Goal: Information Seeking & Learning: Learn about a topic

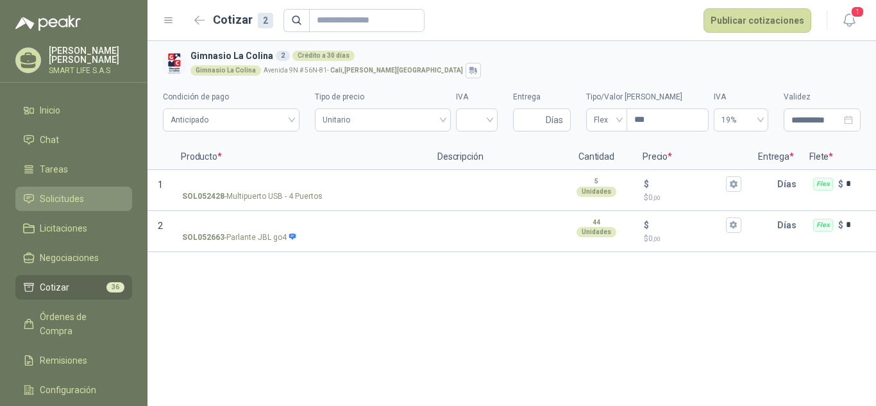
click at [65, 202] on span "Solicitudes" at bounding box center [62, 199] width 44 height 14
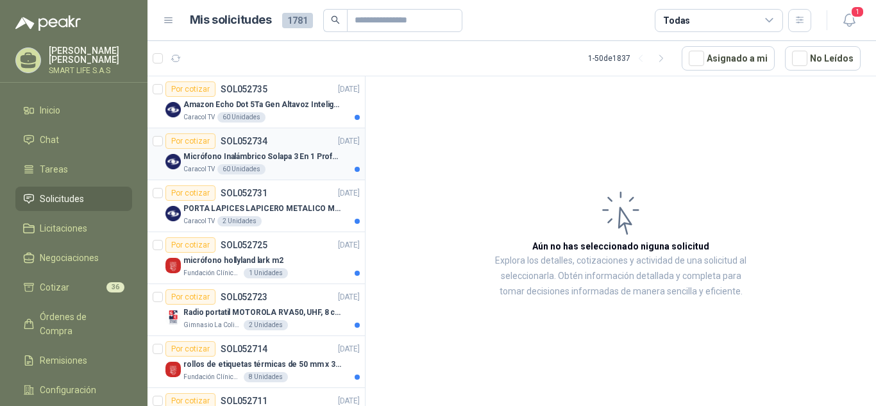
click at [282, 161] on p "Micrófono Inalámbrico Solapa 3 En 1 Profesional F11-2 X2" at bounding box center [263, 157] width 160 height 12
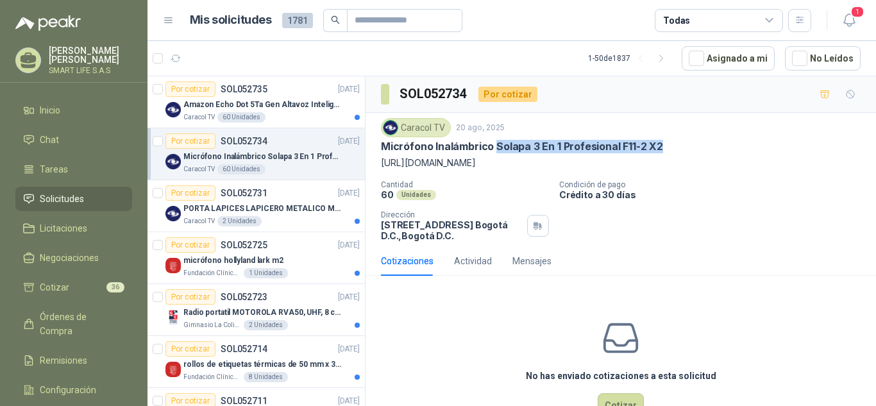
drag, startPoint x: 657, startPoint y: 147, endPoint x: 494, endPoint y: 144, distance: 163.5
click at [494, 144] on p "Micrófono Inalámbrico Solapa 3 En 1 Profesional F11-2 X2" at bounding box center [522, 146] width 282 height 13
copy p "Solapa 3 En 1 Profesional F11-2 X2"
click at [820, 96] on icon "button" at bounding box center [824, 93] width 9 height 7
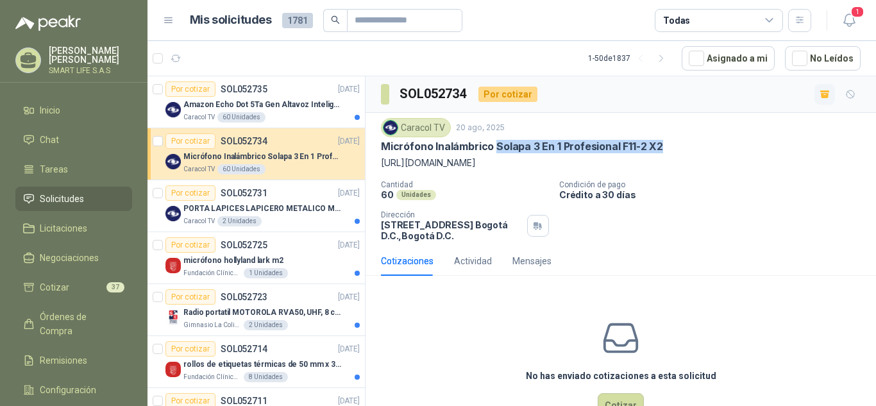
drag, startPoint x: 471, startPoint y: 165, endPoint x: 378, endPoint y: 163, distance: 93.0
click at [378, 163] on div "Caracol TV 20 ago, 2025 Micrófono Inalámbrico Solapa 3 En 1 Profesional F11-2 X…" at bounding box center [620, 179] width 510 height 133
copy p "https://shre.ink/tMd4"
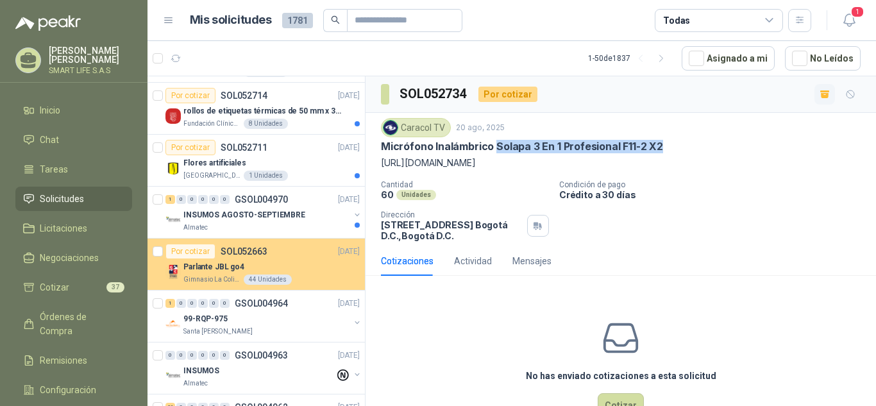
scroll to position [256, 0]
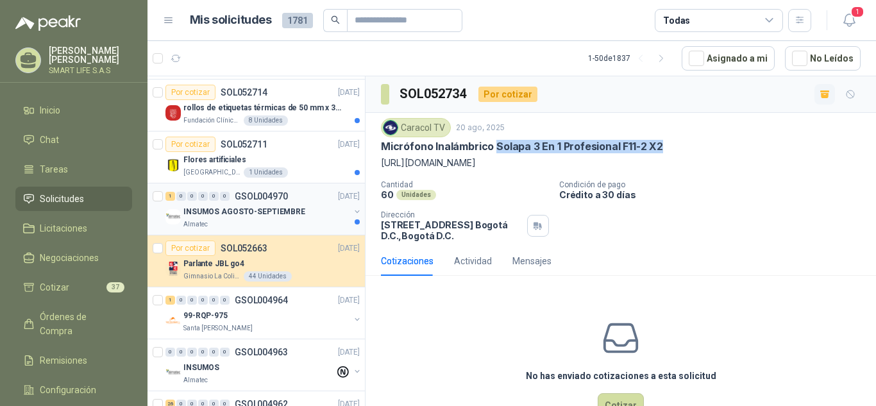
click at [297, 224] on div "Almatec" at bounding box center [266, 224] width 166 height 10
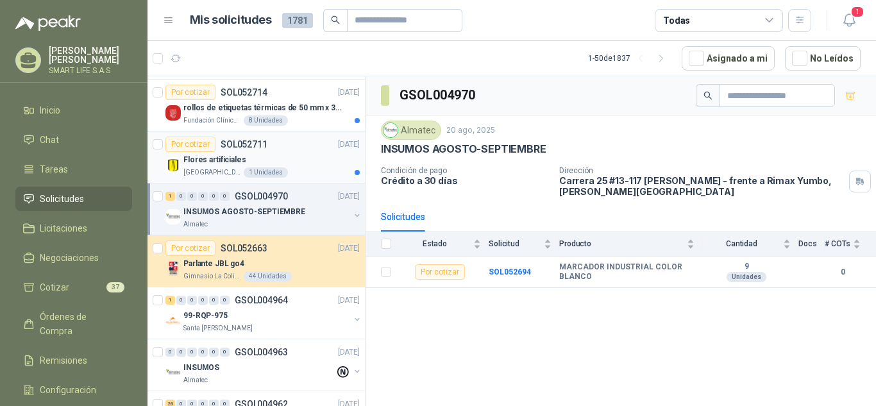
click at [310, 166] on div "Flores artificiales" at bounding box center [271, 159] width 176 height 15
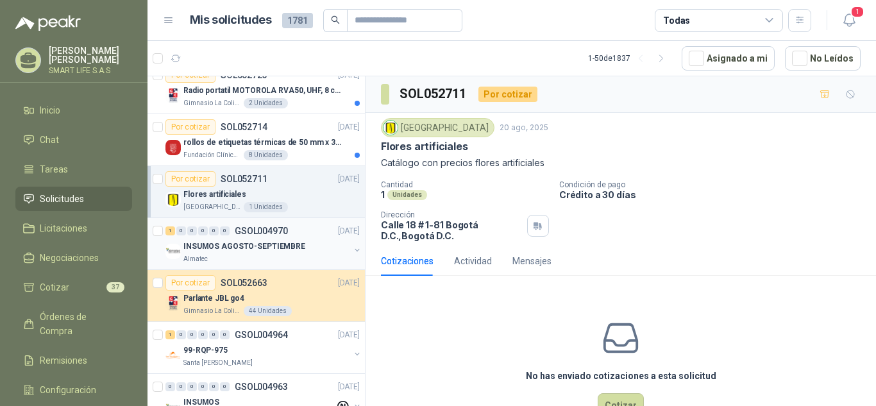
scroll to position [192, 0]
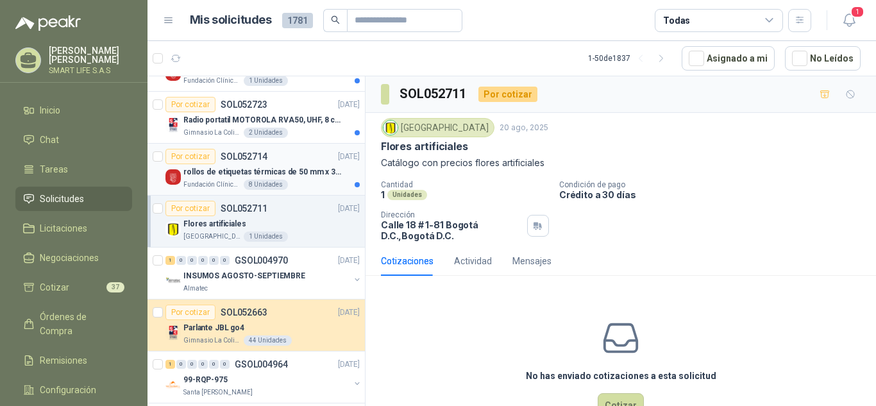
click at [302, 185] on div "Fundación Clínica Shaio 8 Unidades" at bounding box center [271, 184] width 176 height 10
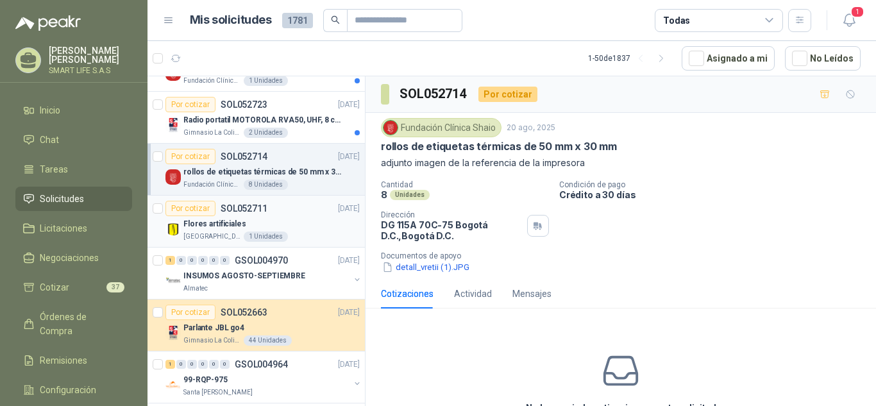
scroll to position [128, 0]
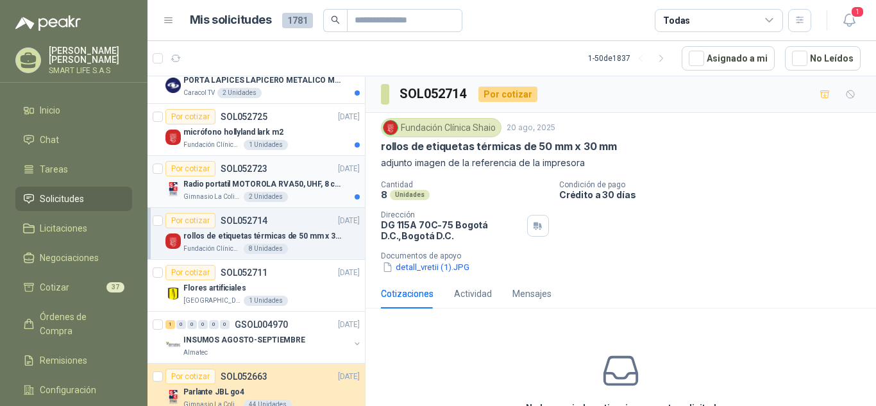
click at [303, 194] on div "Gimnasio La Colina 2 Unidades" at bounding box center [271, 197] width 176 height 10
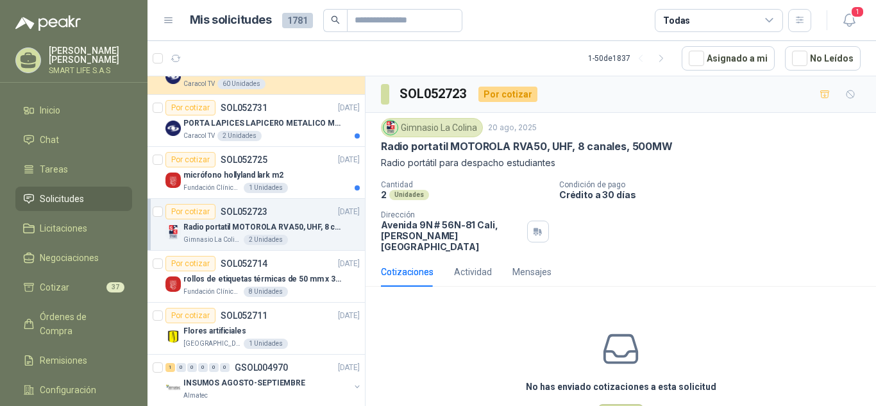
scroll to position [64, 0]
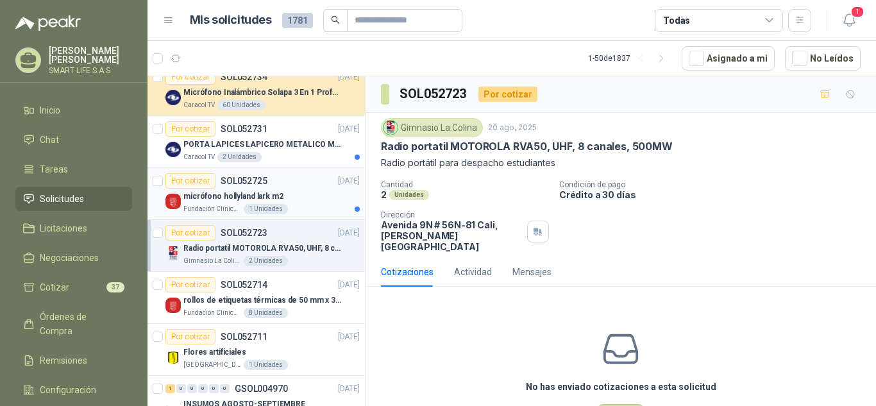
click at [304, 201] on div "micrófono hollyland lark m2" at bounding box center [271, 195] width 176 height 15
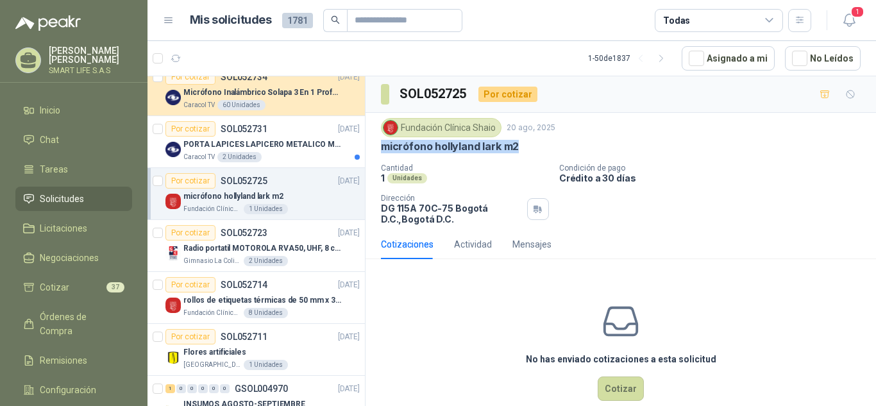
drag, startPoint x: 519, startPoint y: 148, endPoint x: 380, endPoint y: 145, distance: 138.5
click at [380, 145] on div "Fundación Clínica Shaio 20 ago, 2025 micrófono hollyland lark m2 Cantidad 1 Uni…" at bounding box center [620, 171] width 510 height 117
copy p "micrófono hollyland lark m2"
click at [819, 87] on button "button" at bounding box center [824, 94] width 21 height 21
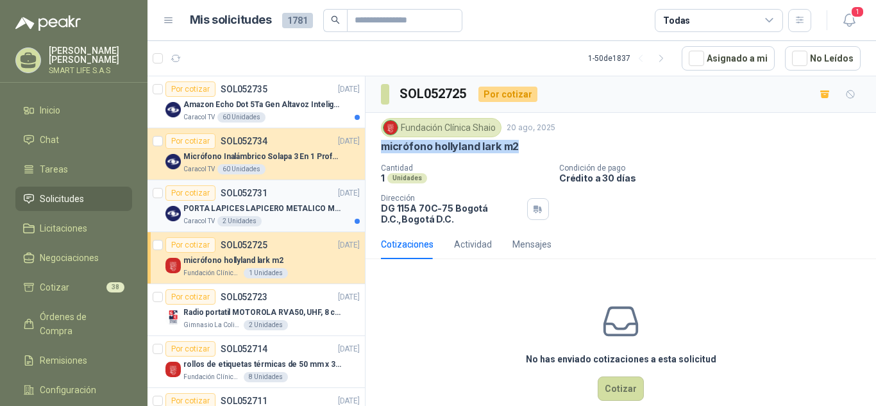
click at [288, 222] on div "Caracol TV 2 Unidades" at bounding box center [271, 221] width 176 height 10
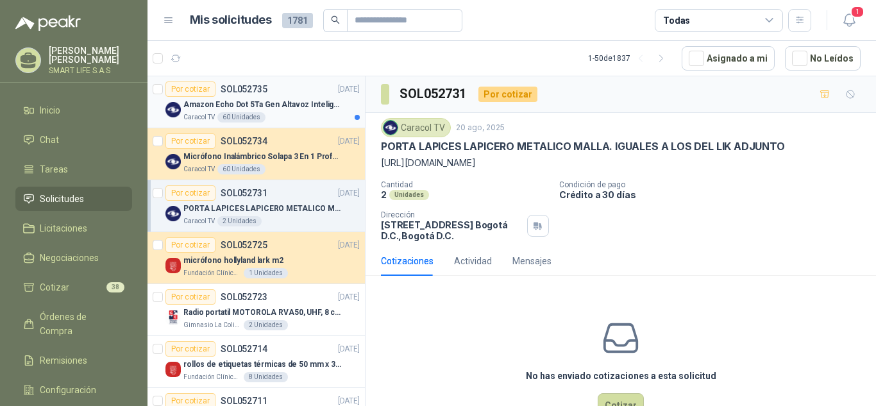
click at [252, 115] on div "60 Unidades" at bounding box center [241, 117] width 48 height 10
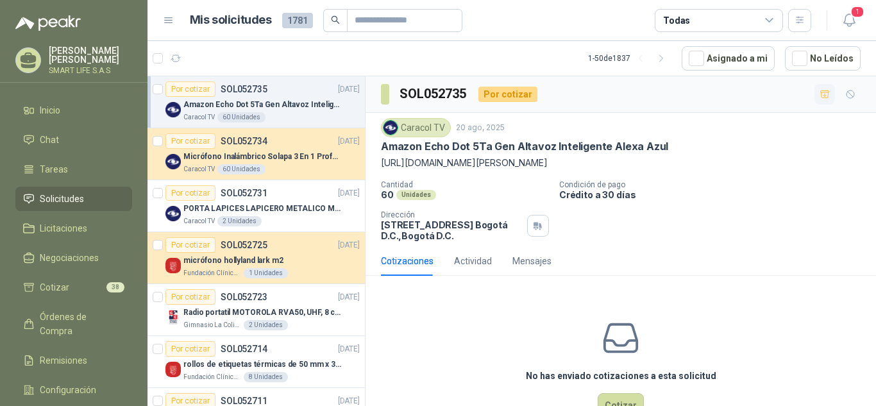
click at [819, 98] on icon "button" at bounding box center [824, 94] width 11 height 11
